Goal: Task Accomplishment & Management: Manage account settings

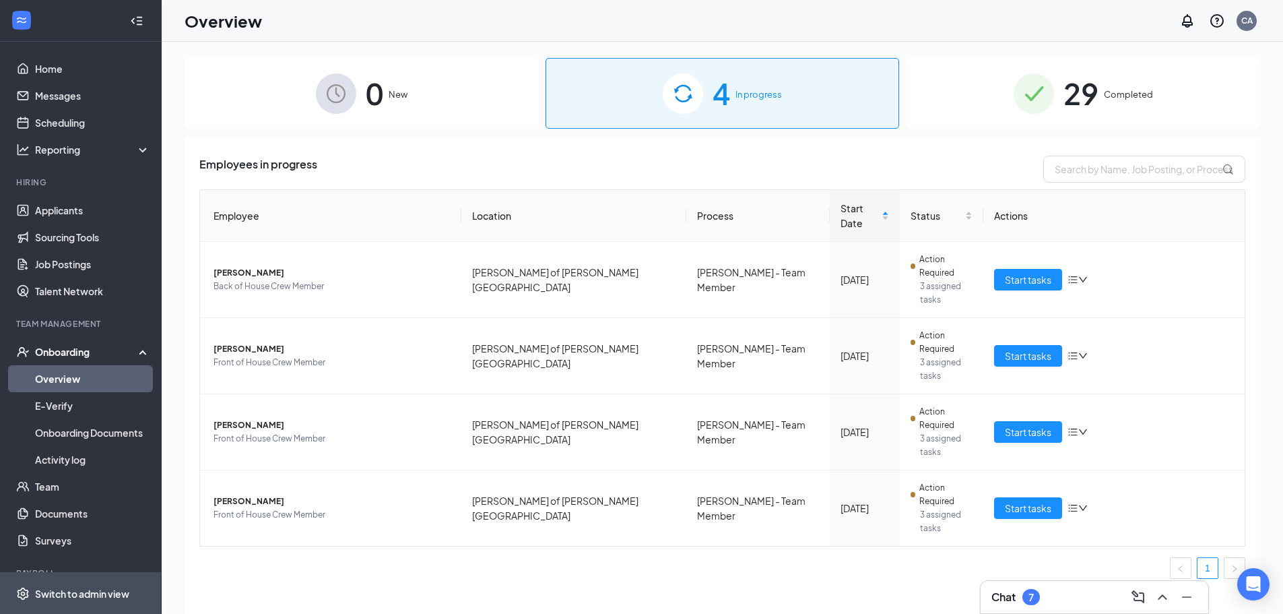
click at [71, 590] on div "Switch to admin view" at bounding box center [82, 593] width 94 height 13
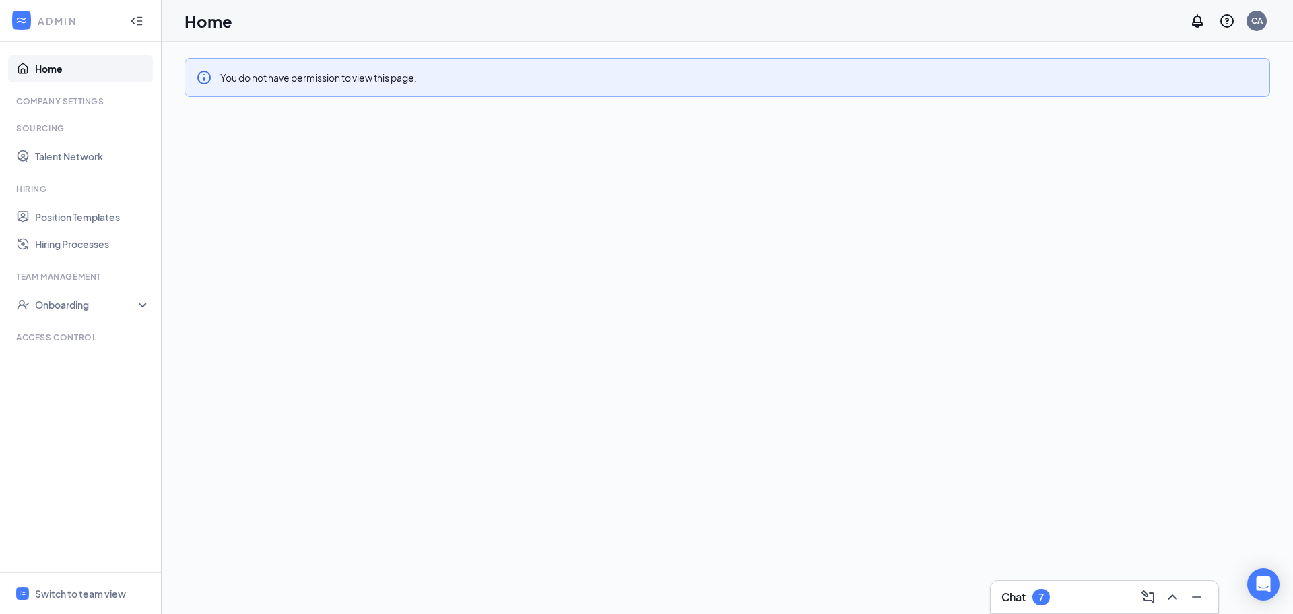
click at [60, 100] on div "Company Settings" at bounding box center [81, 101] width 131 height 11
click at [1261, 24] on div "CA" at bounding box center [1256, 20] width 11 height 11
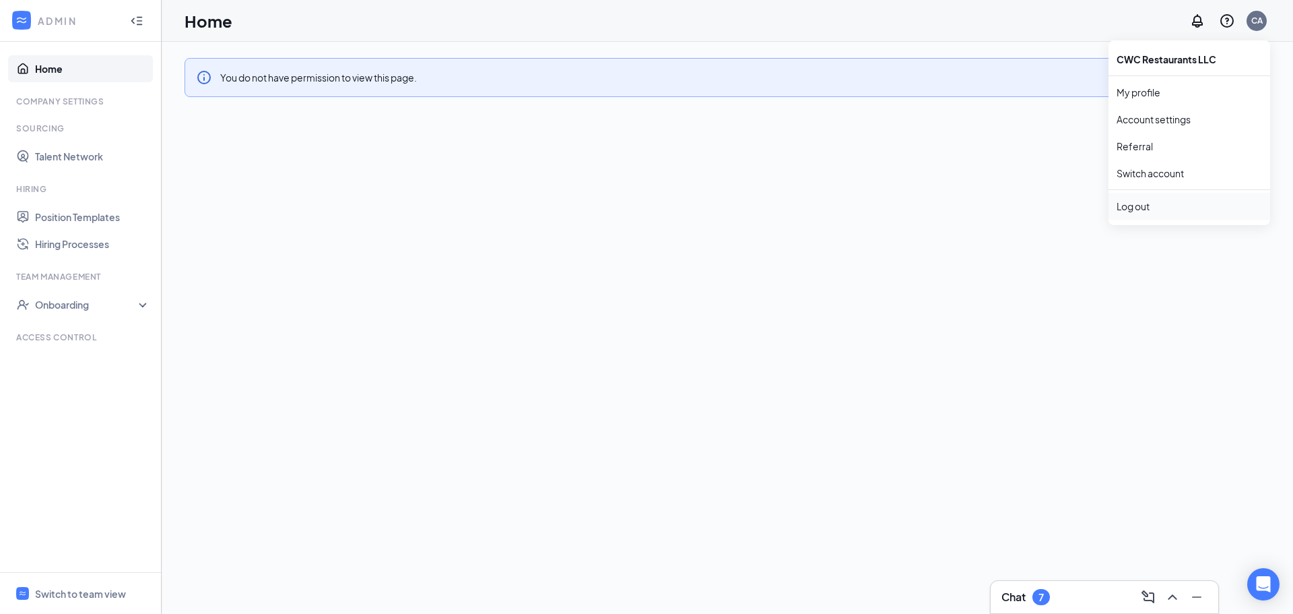
click at [1129, 209] on div "Log out" at bounding box center [1189, 205] width 145 height 13
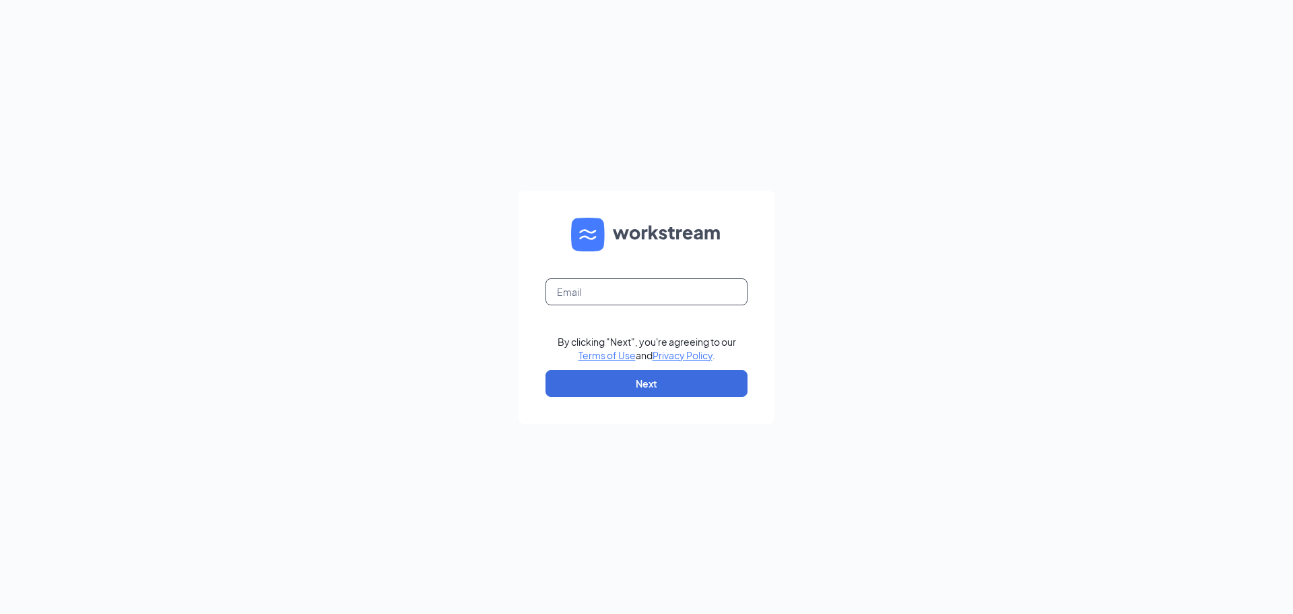
click at [616, 291] on input "text" at bounding box center [646, 291] width 202 height 27
type input "Emilyb.culvers@gmail.com"
drag, startPoint x: 682, startPoint y: 389, endPoint x: 681, endPoint y: 380, distance: 8.8
click at [682, 389] on button "Next" at bounding box center [646, 383] width 202 height 27
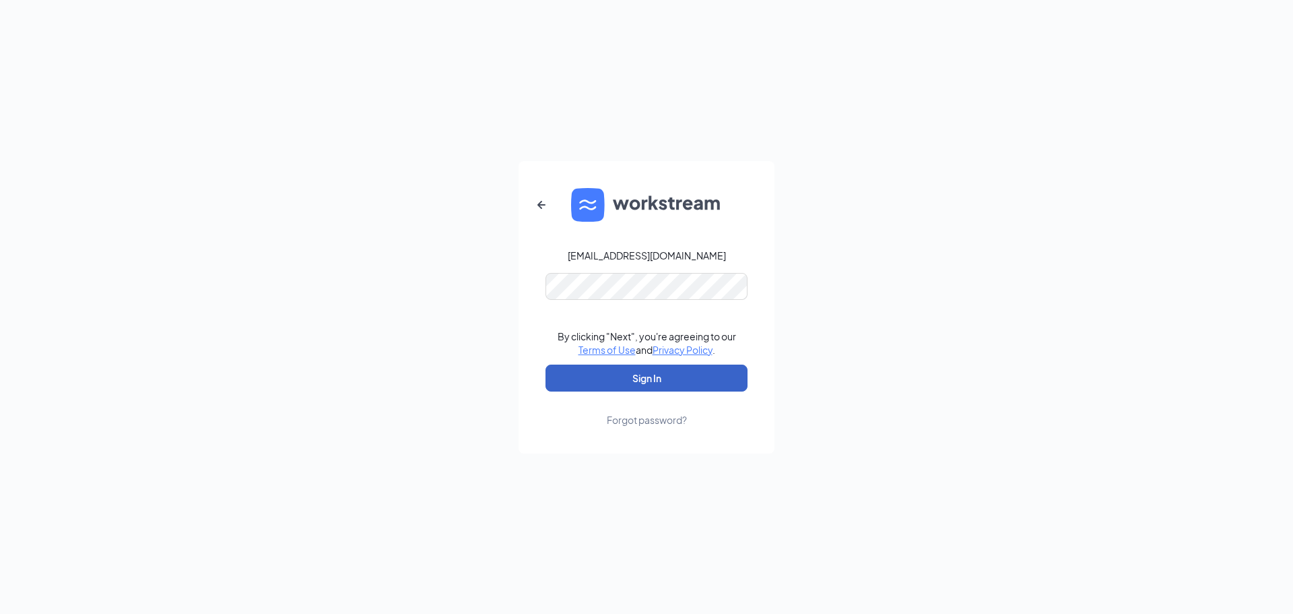
click at [600, 370] on button "Sign In" at bounding box center [646, 377] width 202 height 27
click at [590, 383] on button "Sign In" at bounding box center [646, 377] width 202 height 27
click at [585, 376] on button "Sign In" at bounding box center [646, 377] width 202 height 27
click at [598, 385] on button "Sign In" at bounding box center [646, 377] width 202 height 27
click at [599, 368] on button "Sign In" at bounding box center [646, 377] width 202 height 27
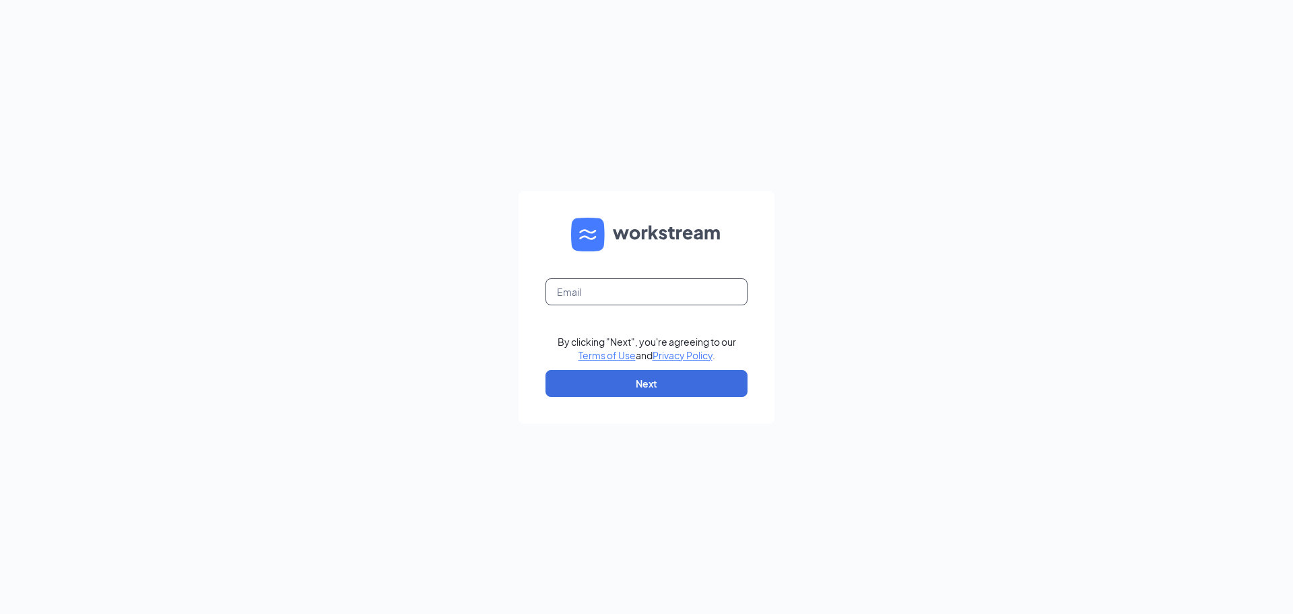
click at [621, 283] on input "text" at bounding box center [646, 291] width 202 height 27
type input "charlesallenculvers@gmail.com"
click at [630, 377] on button "Next" at bounding box center [646, 383] width 202 height 27
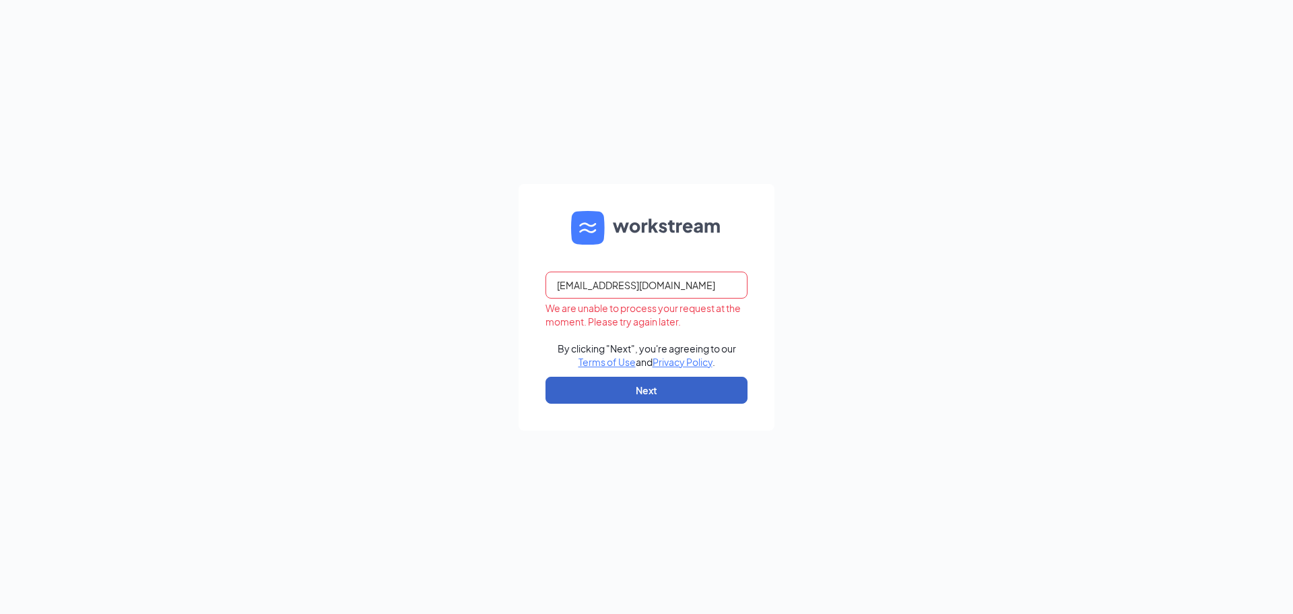
click at [630, 389] on button "Next" at bounding box center [646, 389] width 202 height 27
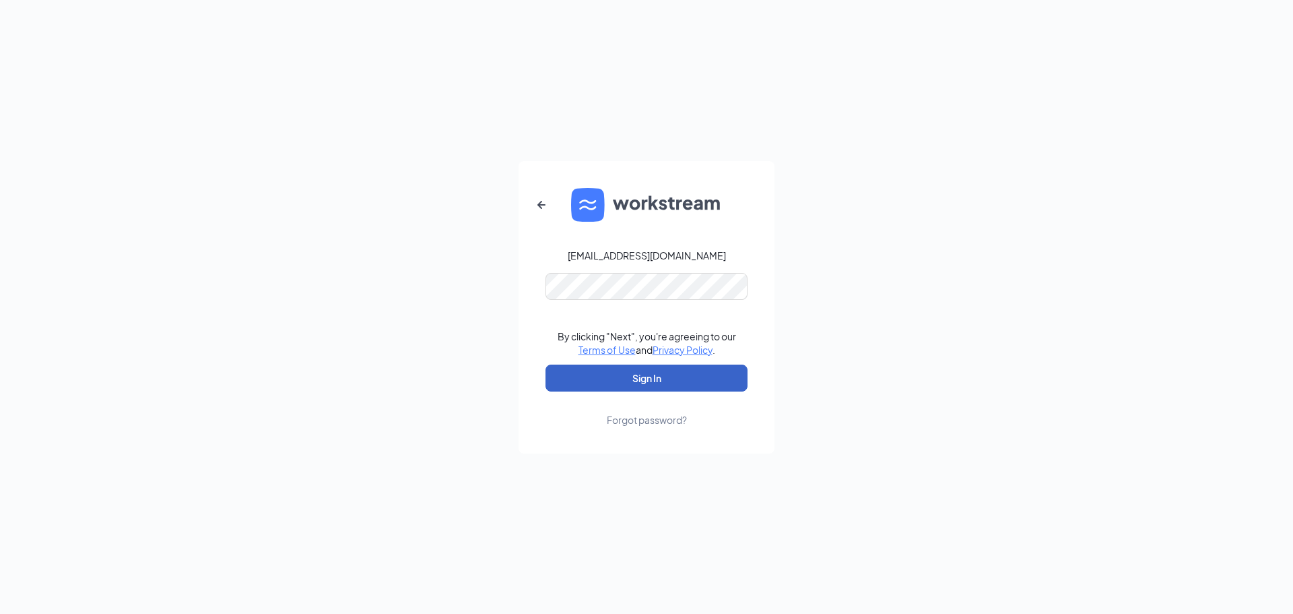
click at [624, 385] on button "Sign In" at bounding box center [646, 377] width 202 height 27
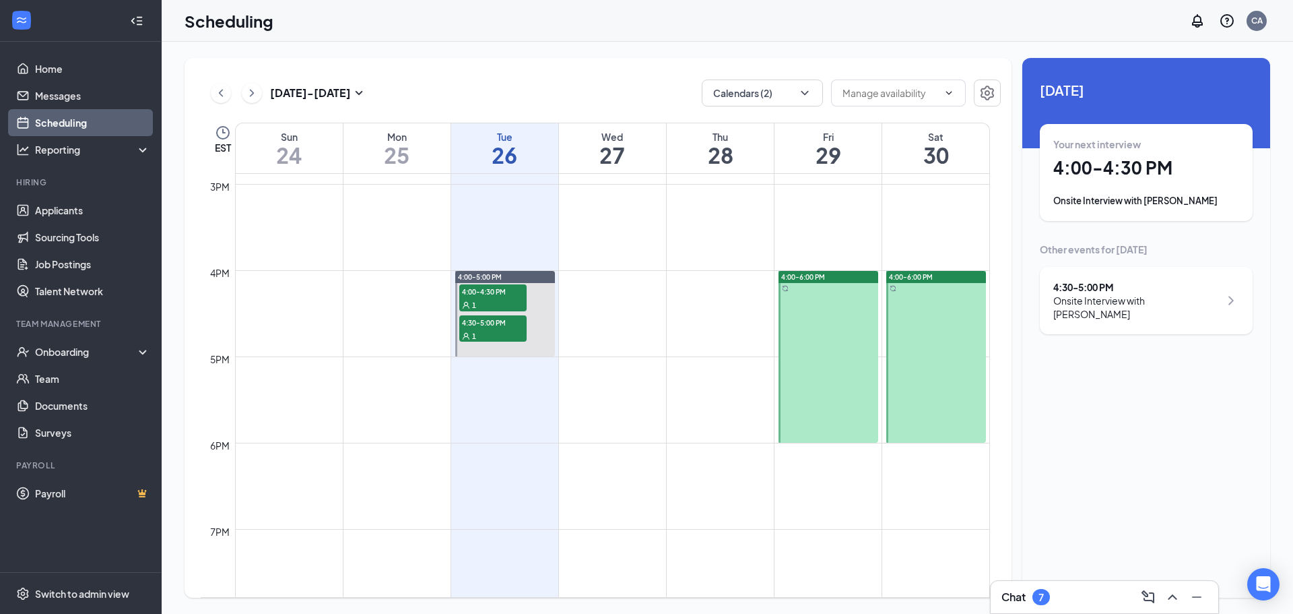
scroll to position [1268, 0]
